Goal: Task Accomplishment & Management: Use online tool/utility

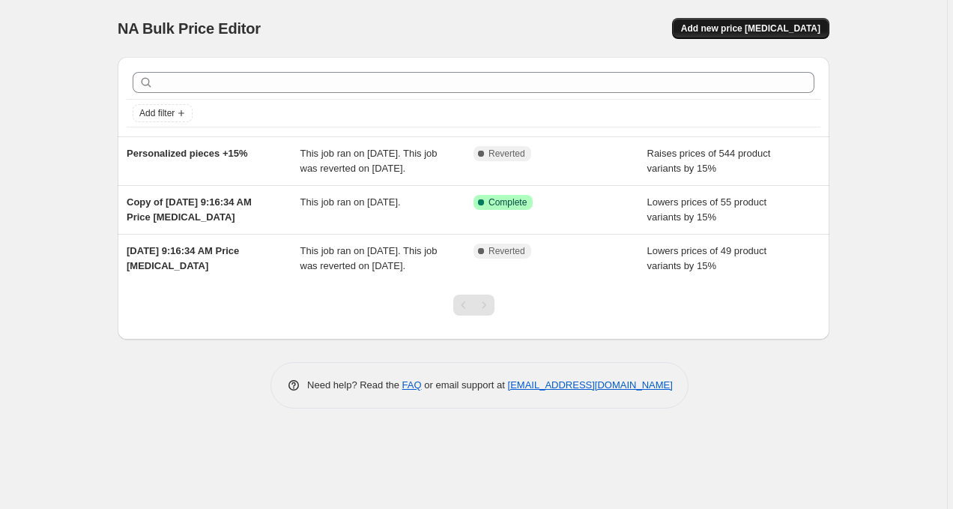
click at [750, 29] on span "Add new price [MEDICAL_DATA]" at bounding box center [750, 28] width 139 height 12
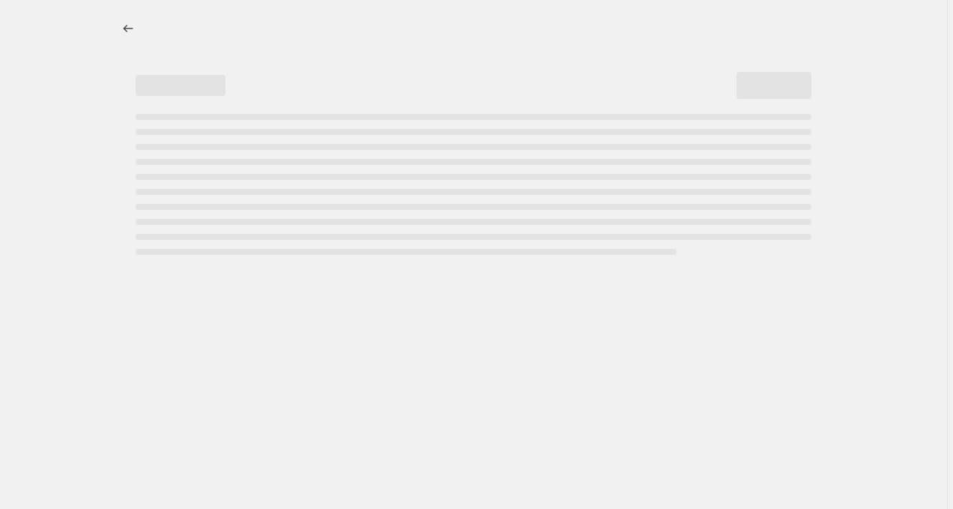
select select "percentage"
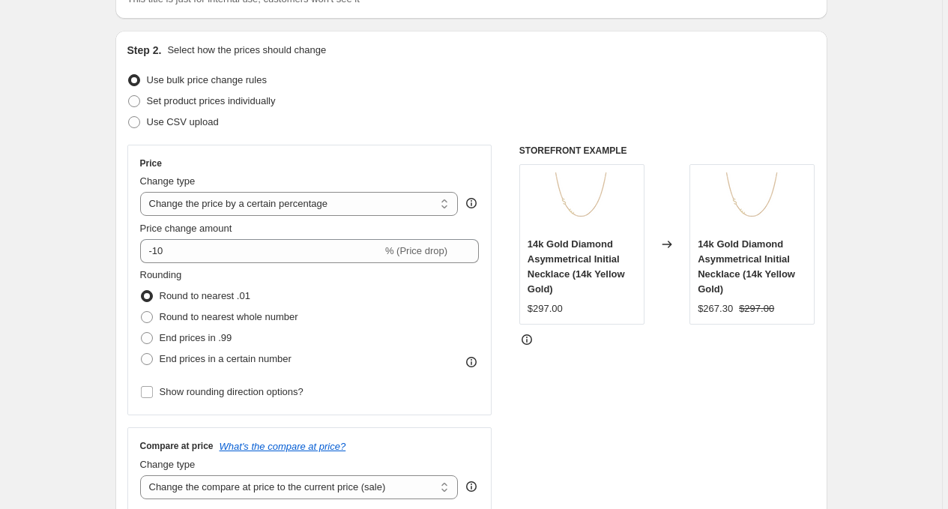
scroll to position [133, 0]
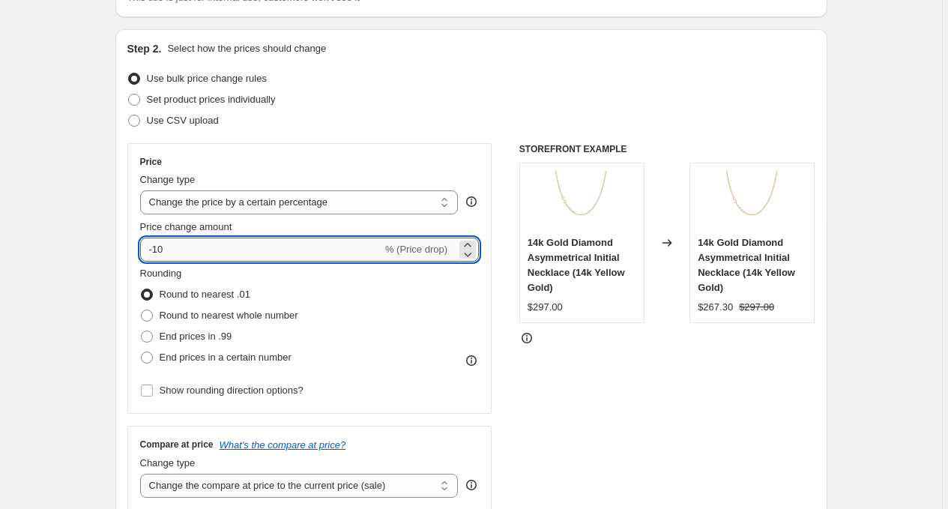
click at [379, 244] on input "-10" at bounding box center [261, 250] width 242 height 24
drag, startPoint x: 351, startPoint y: 244, endPoint x: 128, endPoint y: 247, distance: 223.3
click at [128, 247] on div "Step 2. Select how the prices should change Use bulk price change rules Set pro…" at bounding box center [471, 292] width 712 height 526
type input "15"
click at [453, 112] on div "Use CSV upload" at bounding box center [471, 120] width 688 height 21
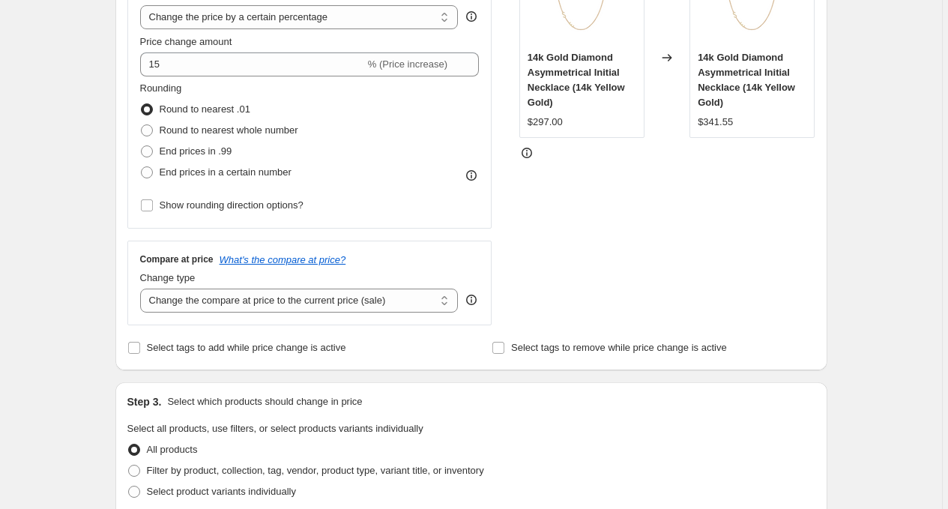
scroll to position [336, 0]
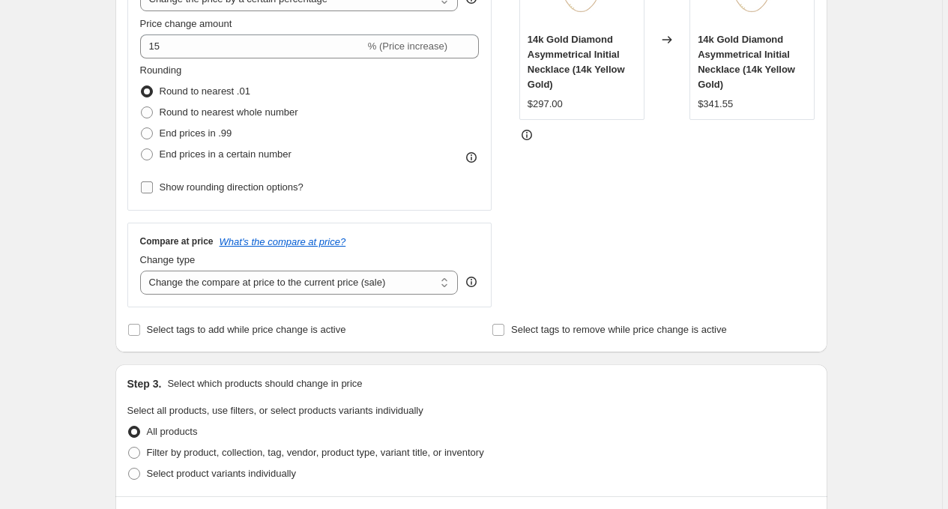
click at [298, 185] on span "Show rounding direction options?" at bounding box center [232, 186] width 144 height 11
click at [153, 185] on input "Show rounding direction options?" at bounding box center [147, 187] width 12 height 12
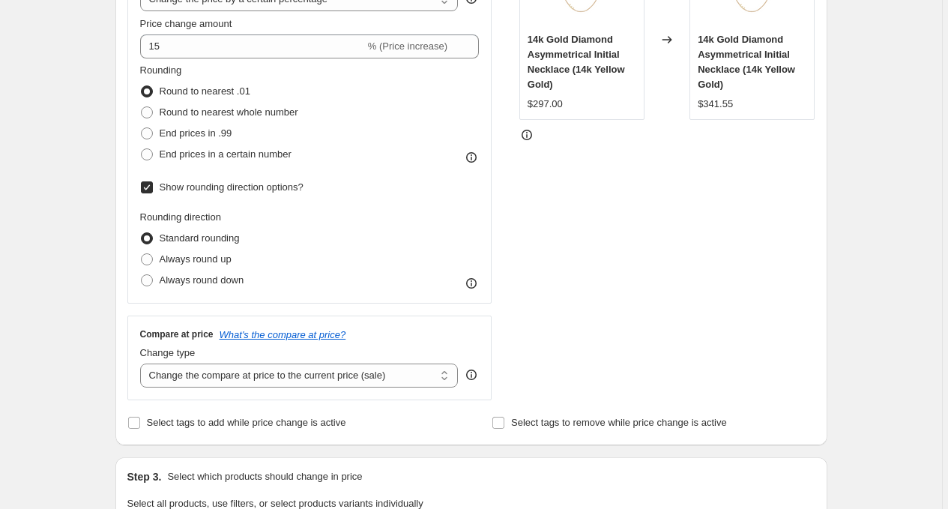
click at [298, 185] on span "Show rounding direction options?" at bounding box center [232, 186] width 144 height 11
click at [153, 185] on input "Show rounding direction options?" at bounding box center [147, 187] width 12 height 12
checkbox input "false"
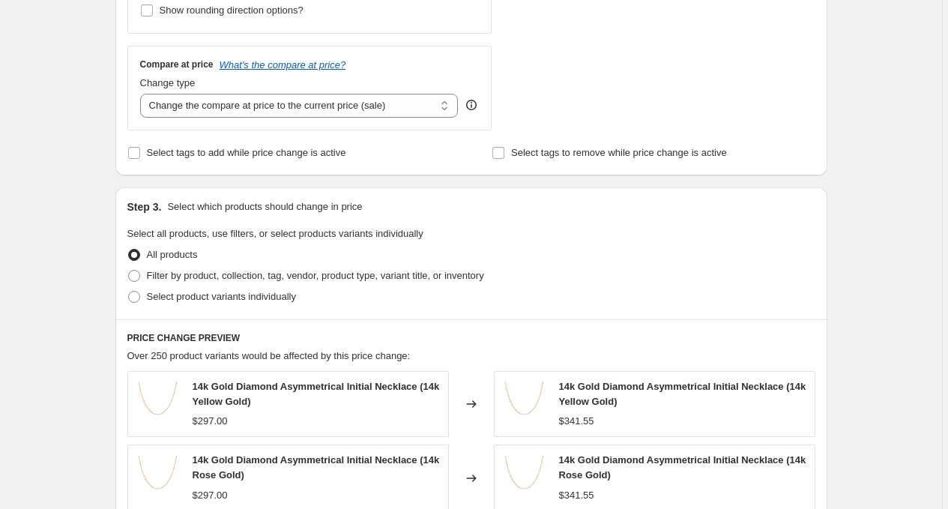
scroll to position [523, 0]
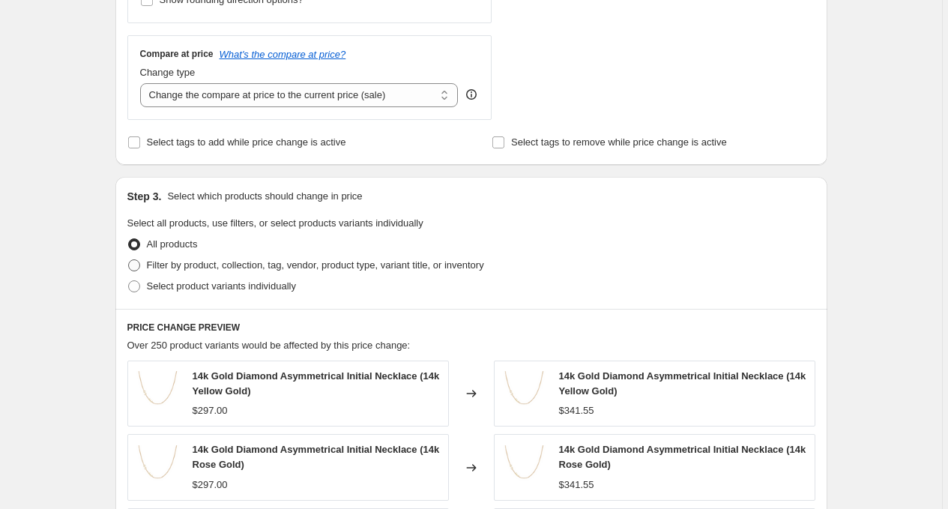
click at [284, 262] on span "Filter by product, collection, tag, vendor, product type, variant title, or inv…" at bounding box center [315, 264] width 337 height 11
click at [129, 260] on input "Filter by product, collection, tag, vendor, product type, variant title, or inv…" at bounding box center [128, 259] width 1 height 1
radio input "true"
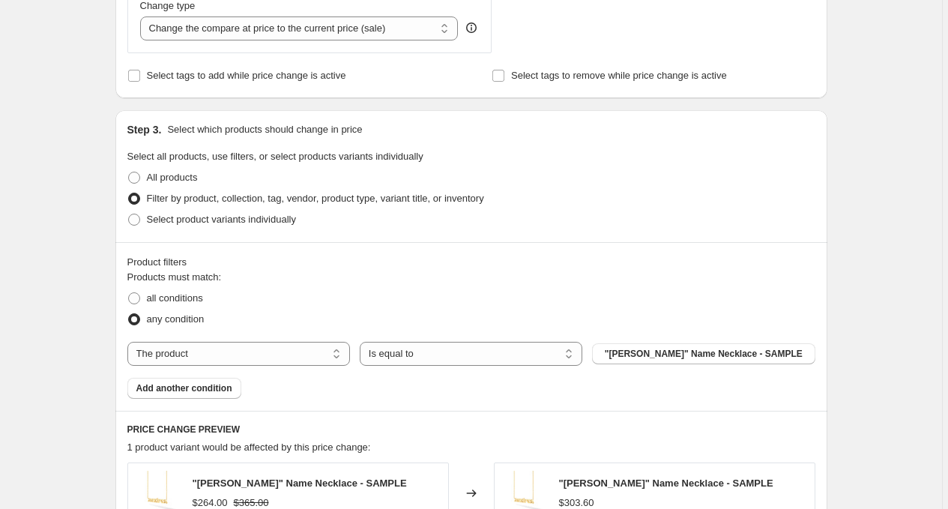
scroll to position [624, 0]
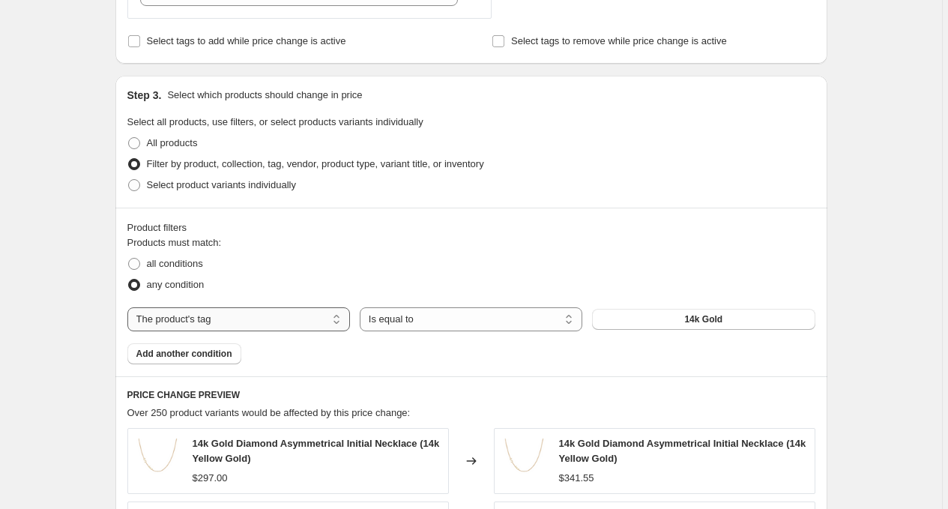
select select "collection"
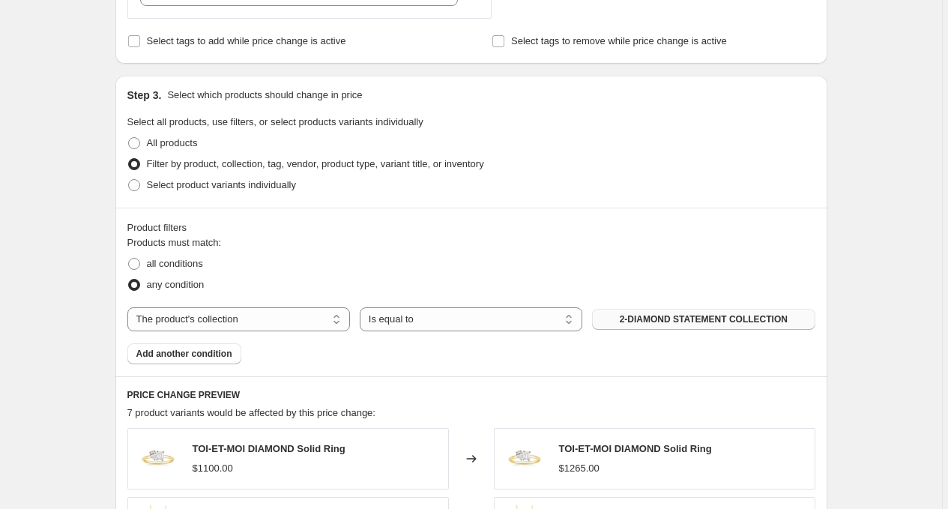
click at [629, 323] on span "2-DIAMOND STATEMENT COLLECTION" at bounding box center [704, 319] width 168 height 12
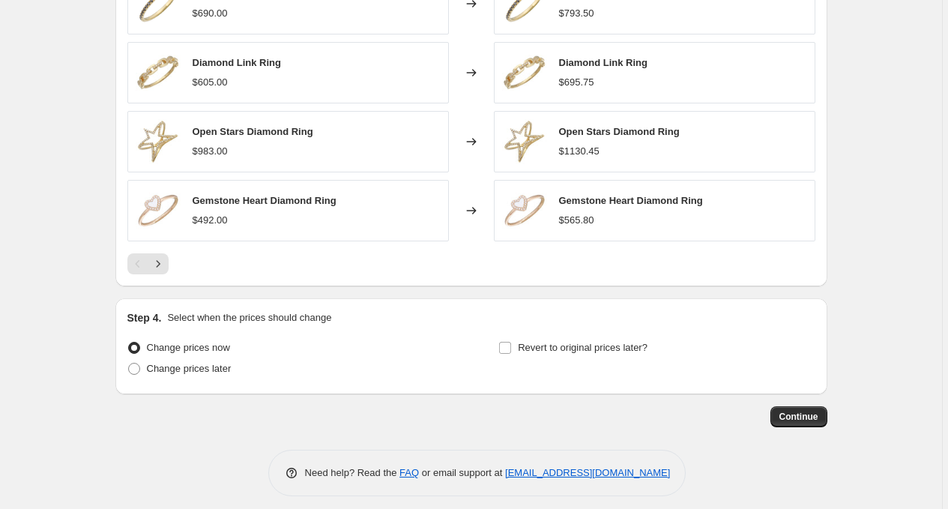
scroll to position [1152, 0]
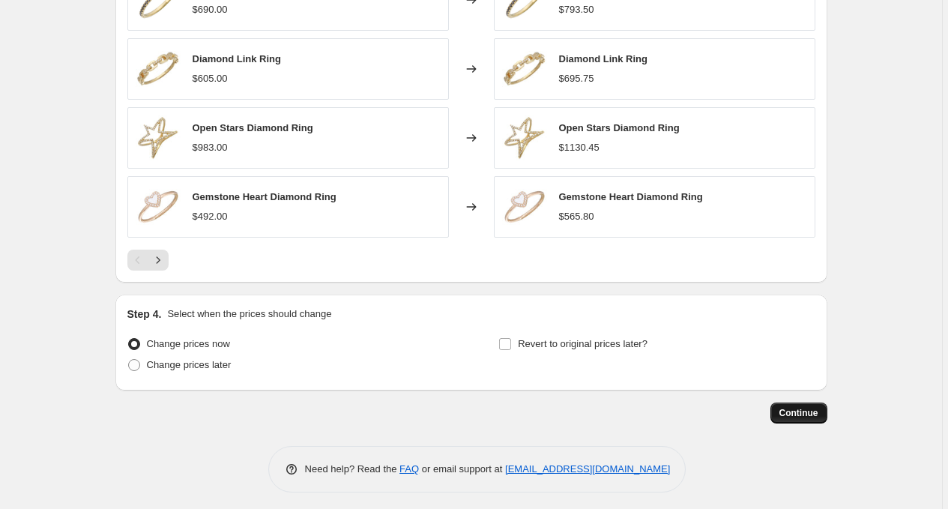
click at [774, 417] on button "Continue" at bounding box center [798, 412] width 57 height 21
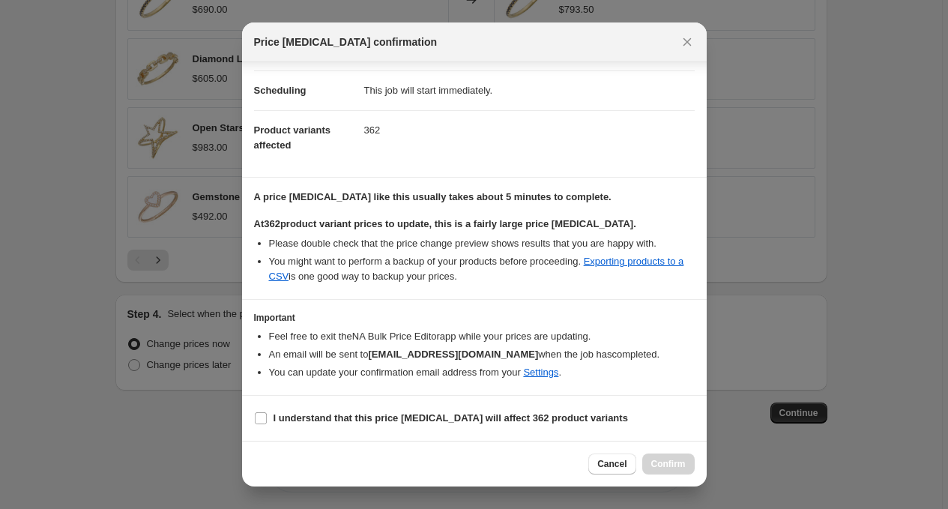
scroll to position [112, 0]
click at [456, 418] on b "I understand that this price [MEDICAL_DATA] will affect 362 product variants" at bounding box center [451, 417] width 354 height 11
click at [267, 418] on input "I understand that this price [MEDICAL_DATA] will affect 362 product variants" at bounding box center [261, 418] width 12 height 12
checkbox input "true"
click at [673, 456] on button "Confirm" at bounding box center [668, 463] width 52 height 21
